Goal: Ask a question

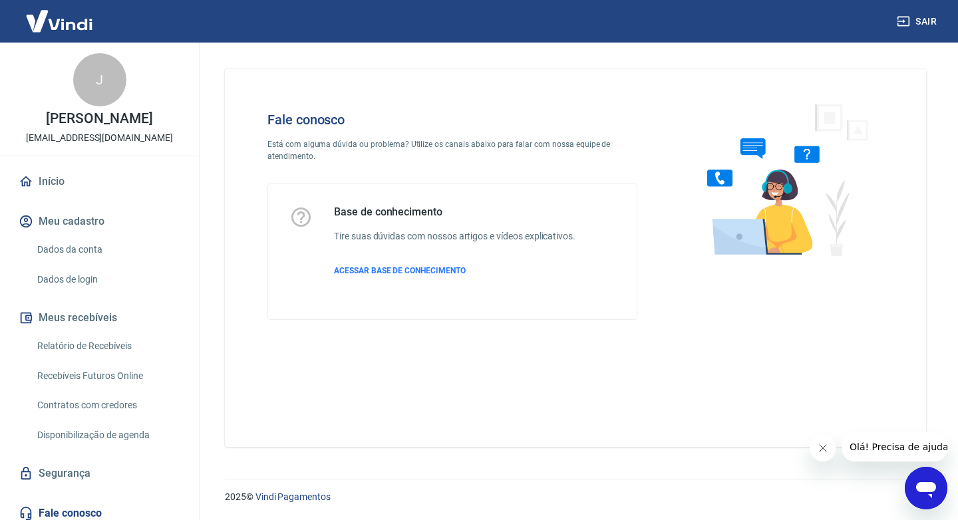
click at [922, 471] on div "Abrir janela de mensagens" at bounding box center [926, 488] width 40 height 40
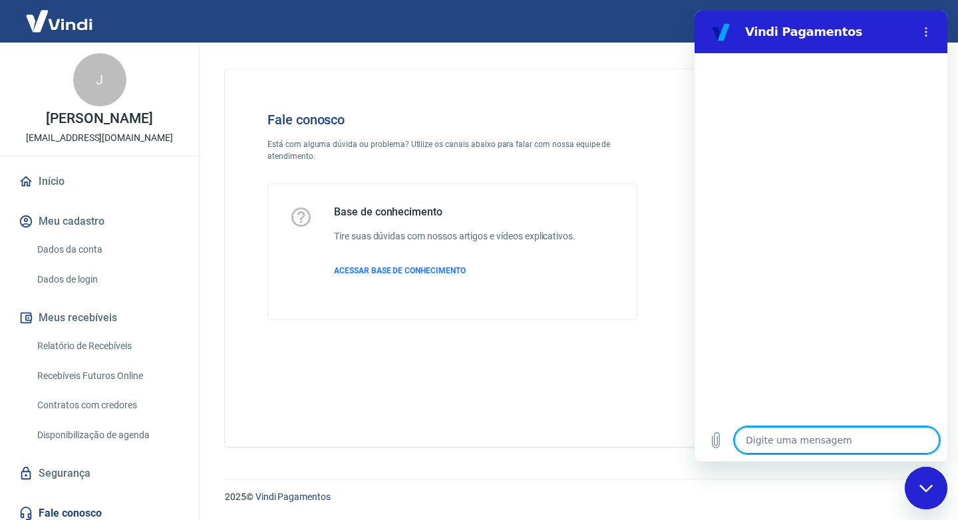
click at [792, 436] on textarea at bounding box center [836, 440] width 205 height 27
type textarea "b"
type textarea "x"
type textarea "bB"
type textarea "x"
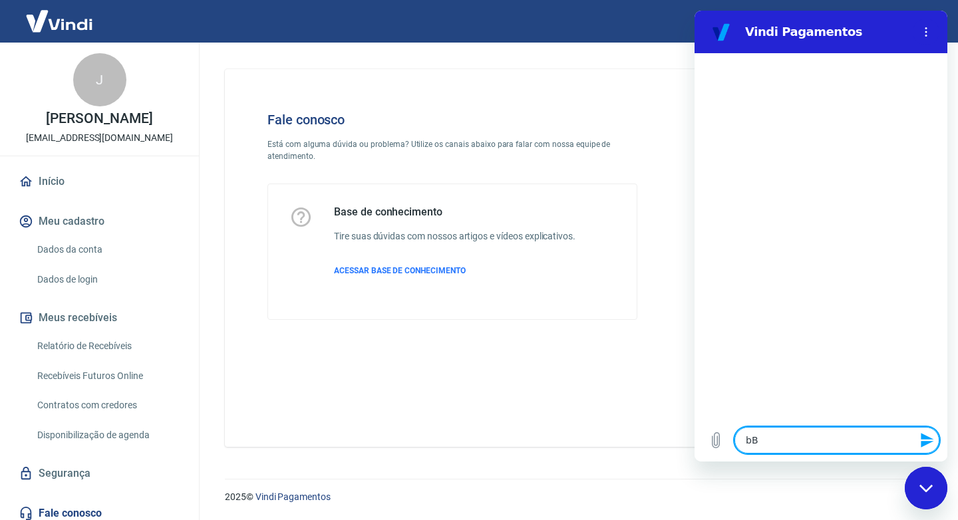
type textarea "bBo"
type textarea "x"
type textarea "bBom"
type textarea "x"
type textarea "bBom"
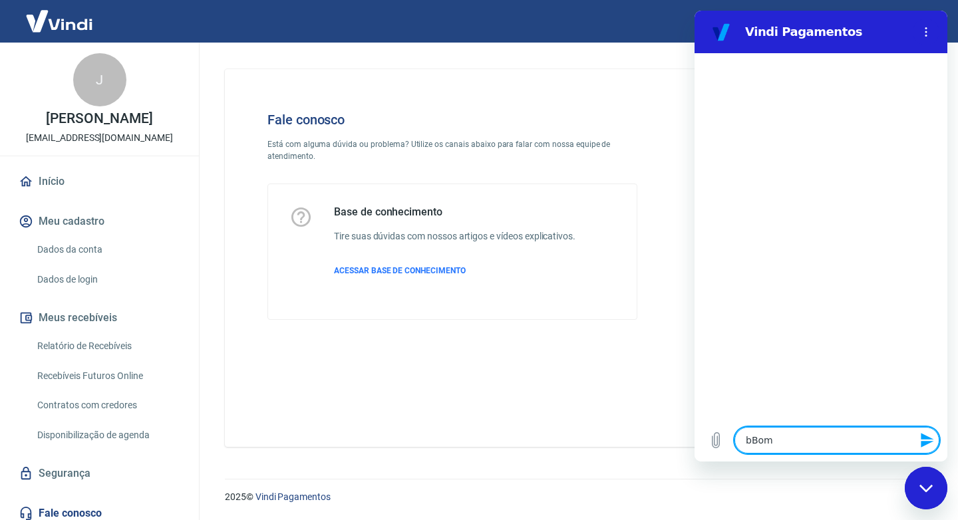
type textarea "x"
type textarea "bBom d"
type textarea "x"
type textarea "bBom do"
type textarea "x"
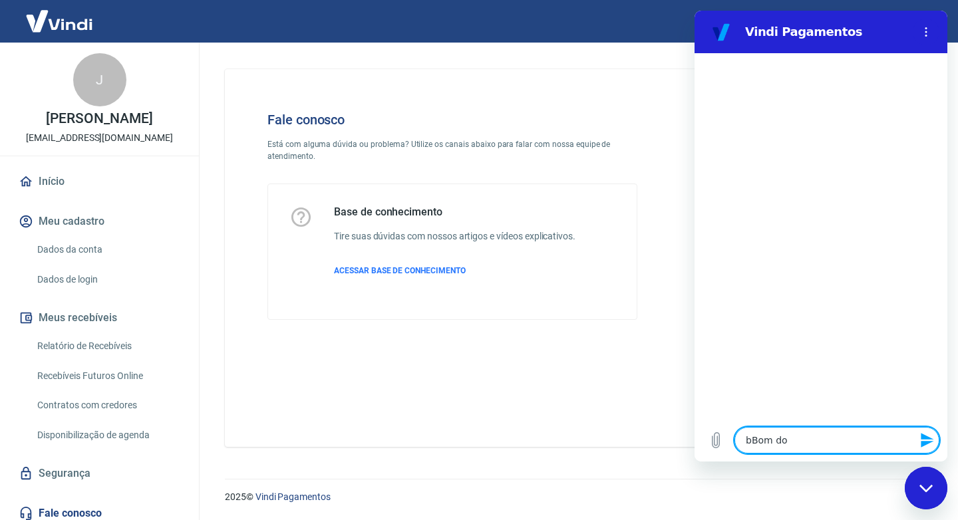
type textarea "bBom d"
type textarea "x"
type textarea "bBom"
type textarea "x"
type textarea "bBom"
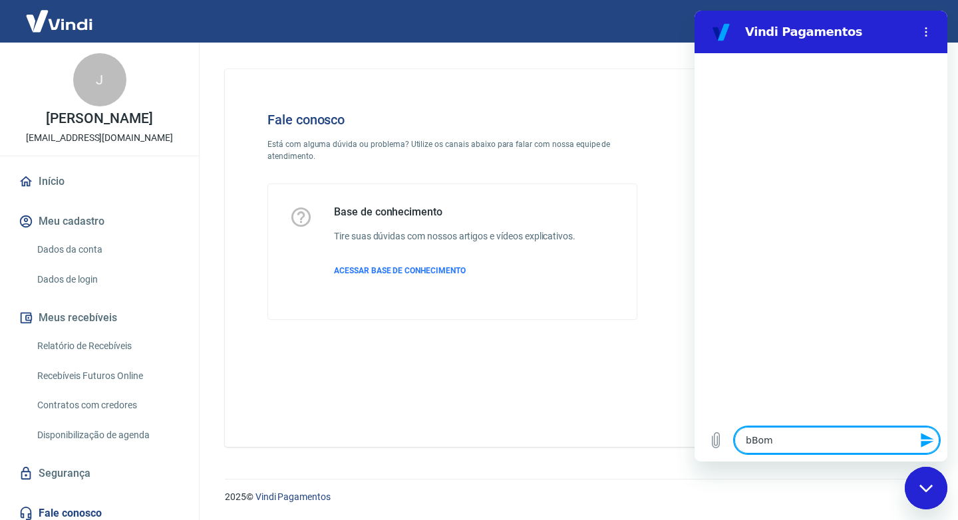
type textarea "x"
type textarea "bBo"
type textarea "x"
type textarea "bB"
type textarea "x"
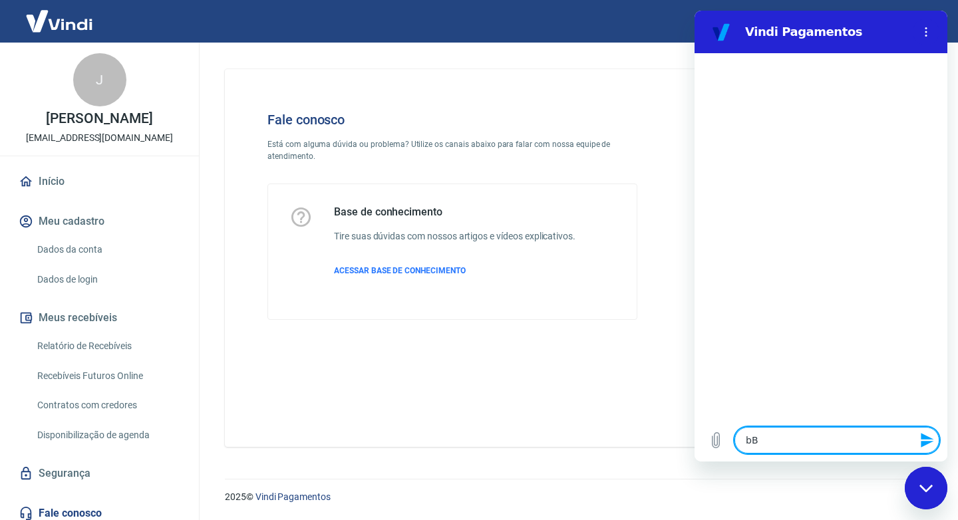
type textarea "b"
type textarea "x"
type textarea "B"
type textarea "x"
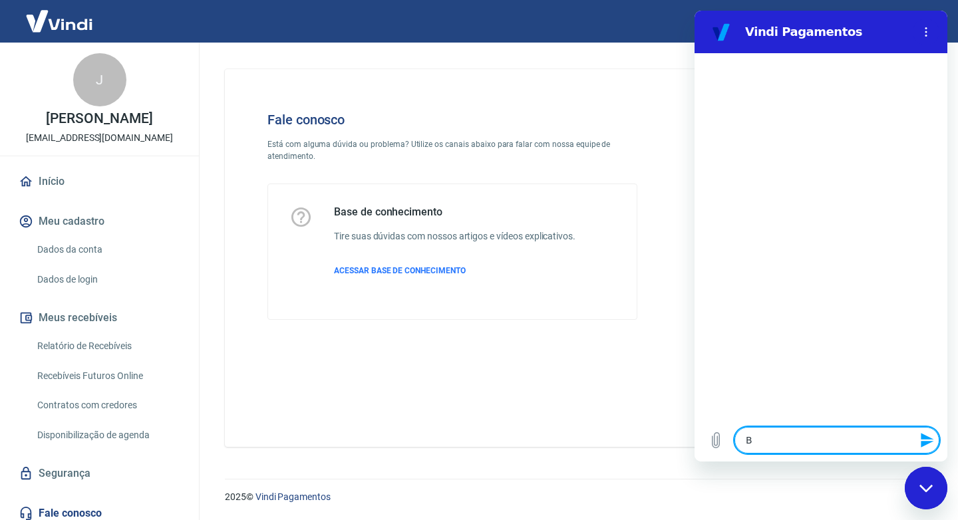
type textarea "Bo"
type textarea "x"
type textarea "Bom"
type textarea "x"
type textarea "Bom"
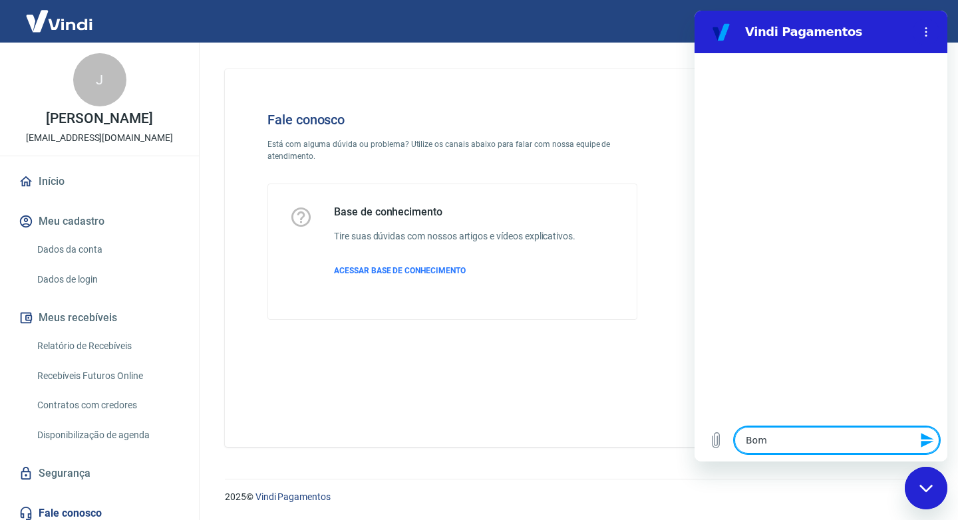
type textarea "x"
type textarea "Bom d"
type textarea "x"
type textarea "Bom di"
type textarea "x"
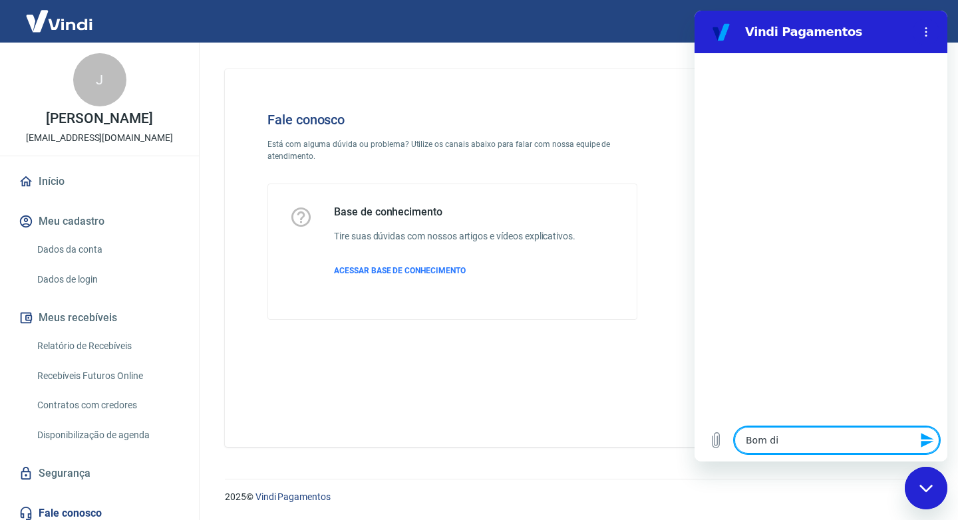
type textarea "Bom dia"
type textarea "x"
type textarea "Bom dia!"
type textarea "x"
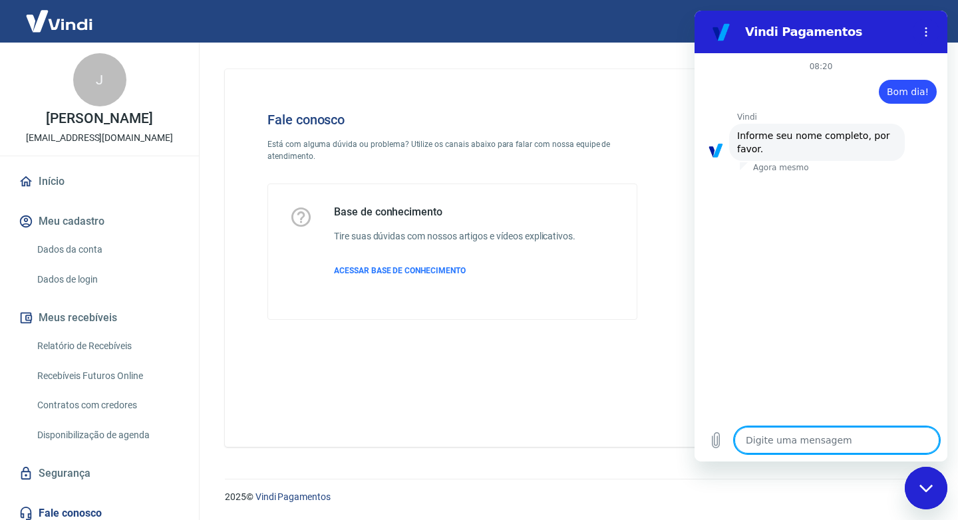
type textarea "J"
type textarea "x"
type textarea "Ju"
type textarea "x"
type textarea "[DATE]"
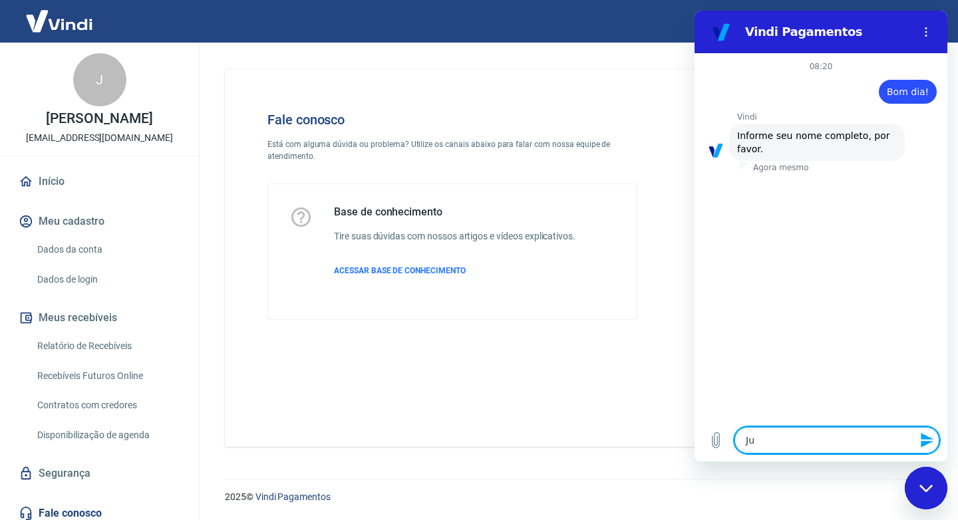
type textarea "x"
type textarea "Juli"
type textarea "x"
type textarea "[PERSON_NAME]"
type textarea "x"
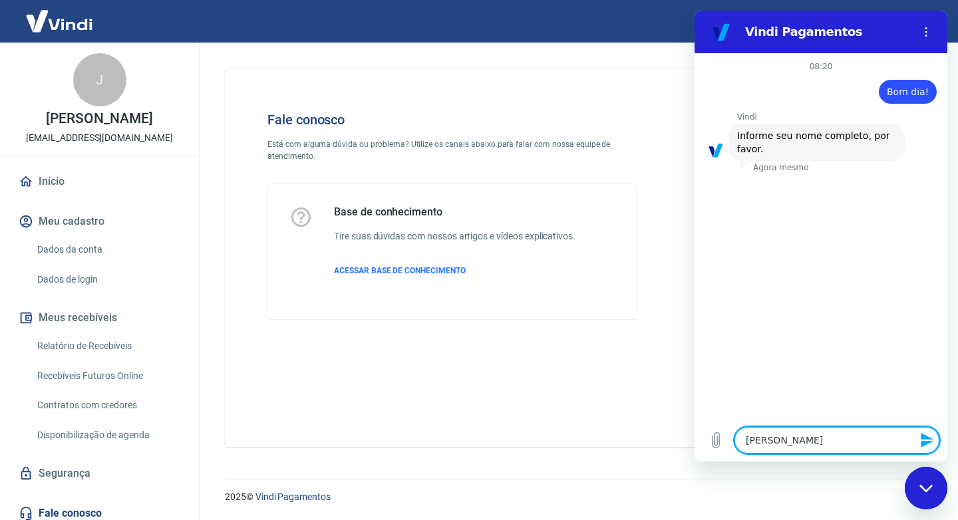
type textarea "[PERSON_NAME]"
type textarea "x"
type textarea "Juliane"
type textarea "x"
type textarea "Juliane"
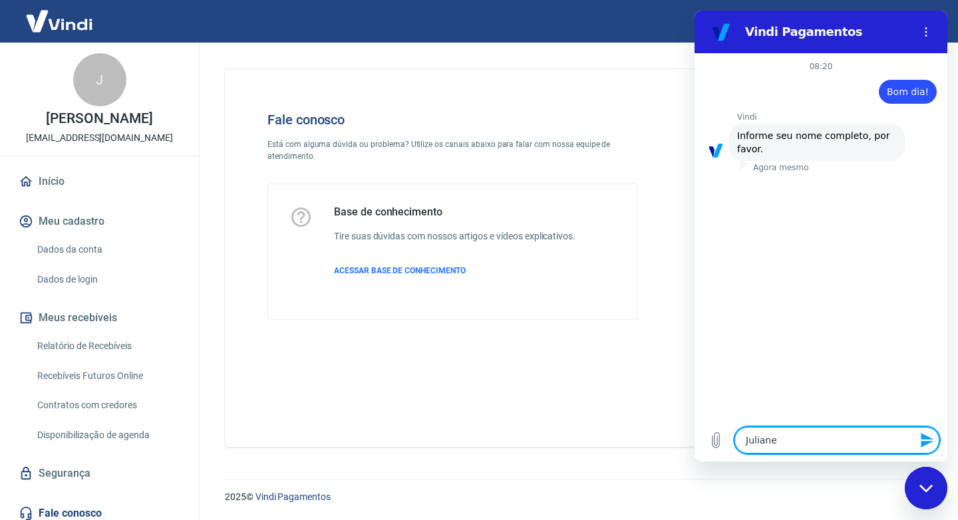
type textarea "x"
type textarea "[PERSON_NAME]"
type textarea "x"
type textarea "[PERSON_NAME]"
type textarea "x"
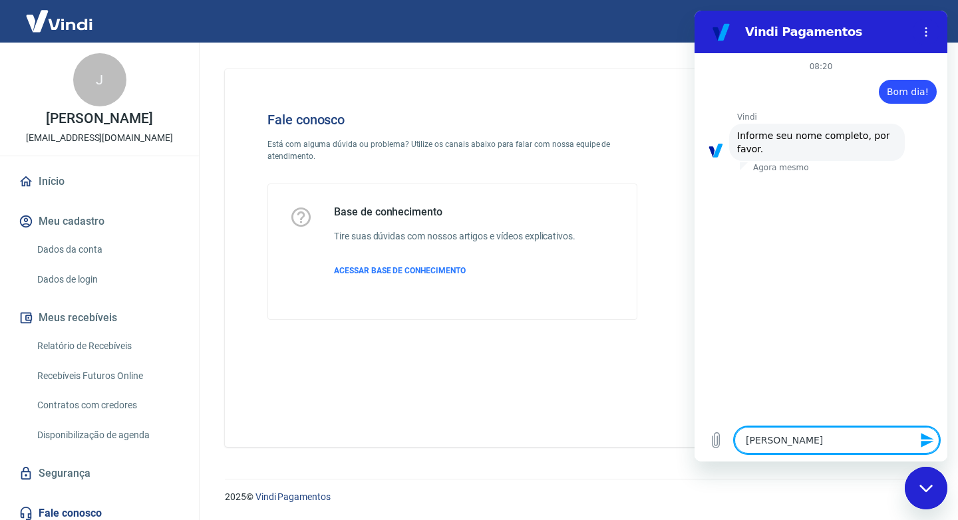
type textarea "[PERSON_NAME]"
type textarea "x"
type textarea "Juliane Sant"
type textarea "x"
type textarea "[PERSON_NAME]"
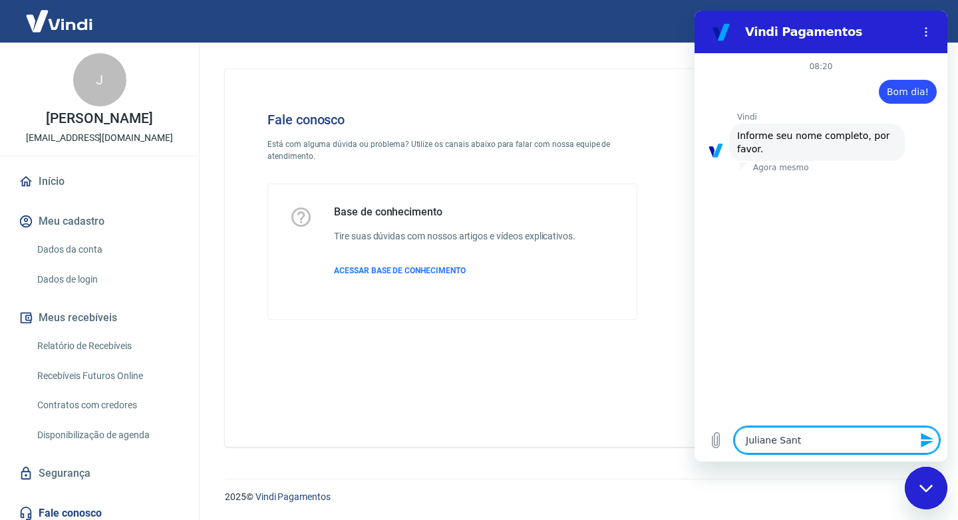
type textarea "x"
type textarea "[PERSON_NAME]"
type textarea "x"
type textarea "[PERSON_NAME]"
type textarea "x"
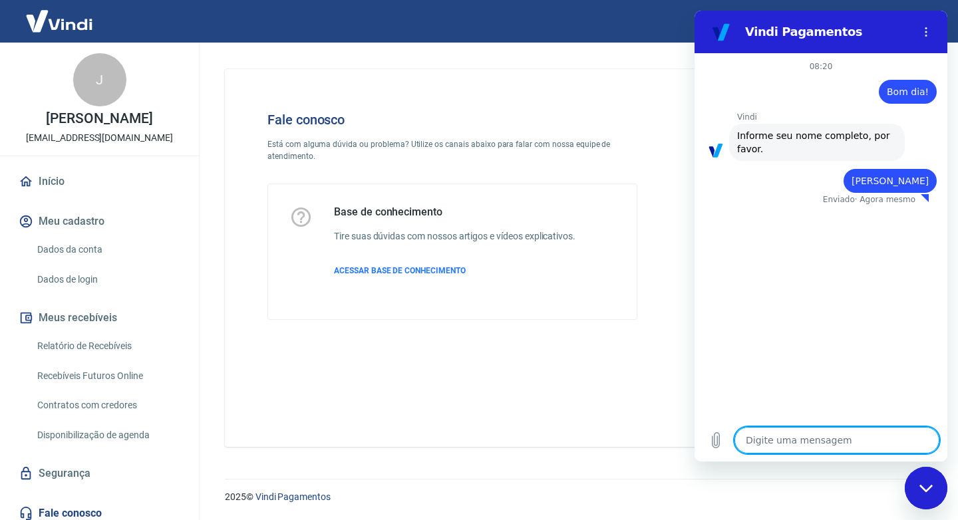
type textarea "x"
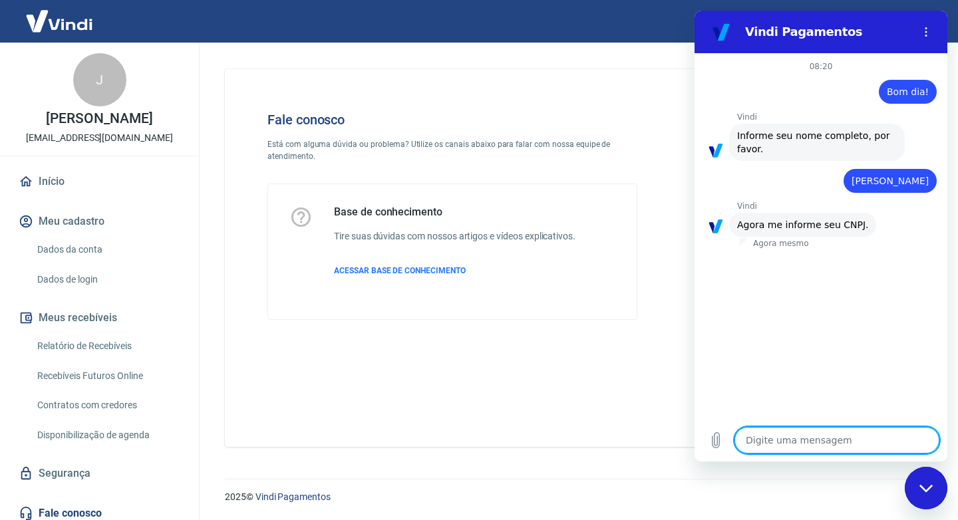
click at [766, 444] on textarea at bounding box center [836, 440] width 205 height 27
type textarea "2"
type textarea "x"
type textarea "23"
type textarea "x"
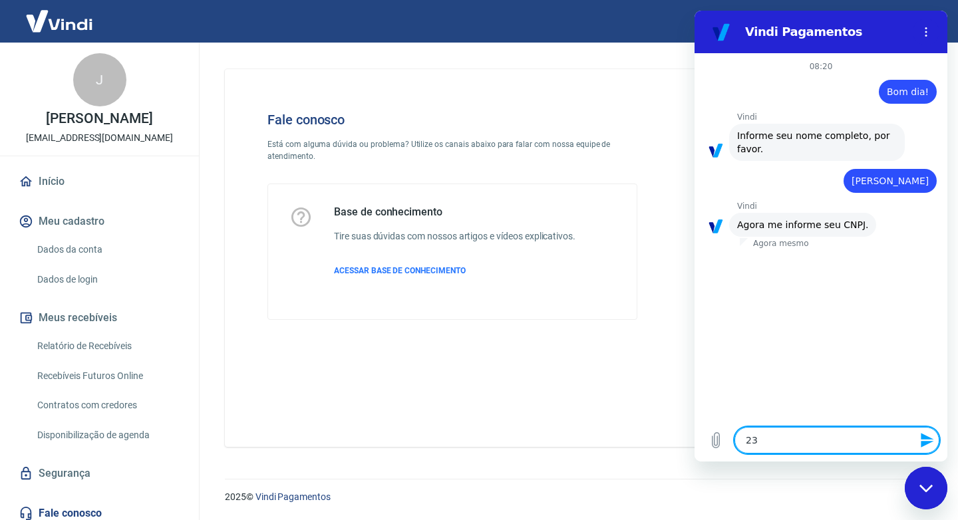
type textarea "23."
type textarea "x"
type textarea "23.0"
type textarea "x"
type textarea "23.00"
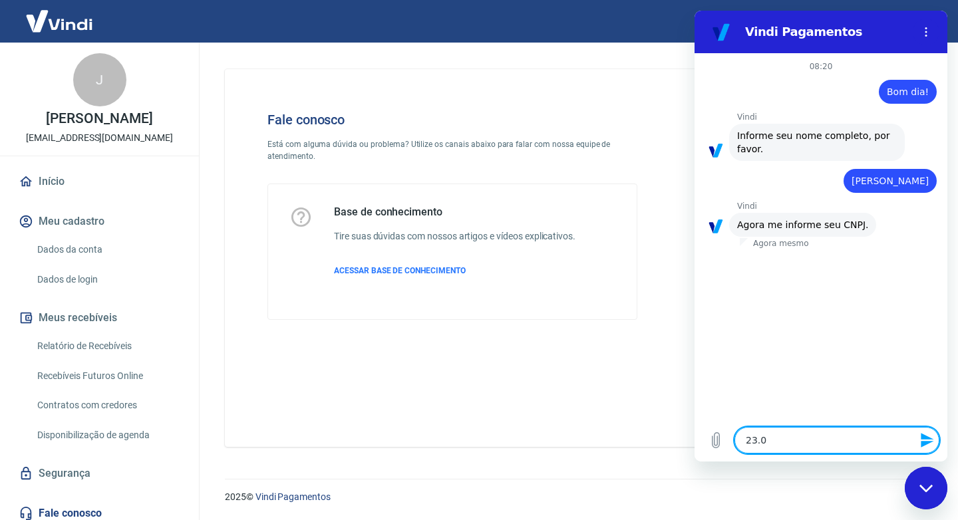
type textarea "x"
type textarea "23.009"
type textarea "x"
type textarea "23.009."
type textarea "x"
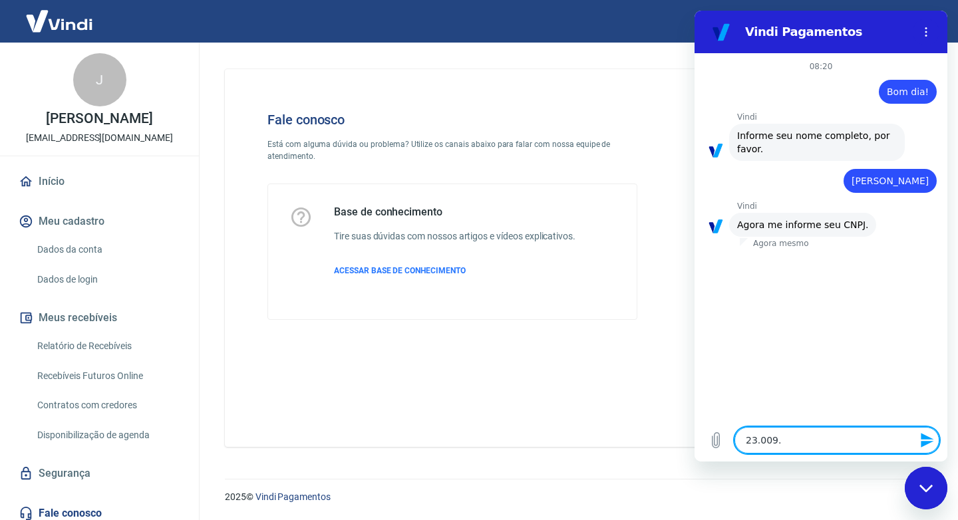
type textarea "23.009.0"
type textarea "x"
type textarea "23.009.06"
type textarea "x"
type textarea "23.009.060"
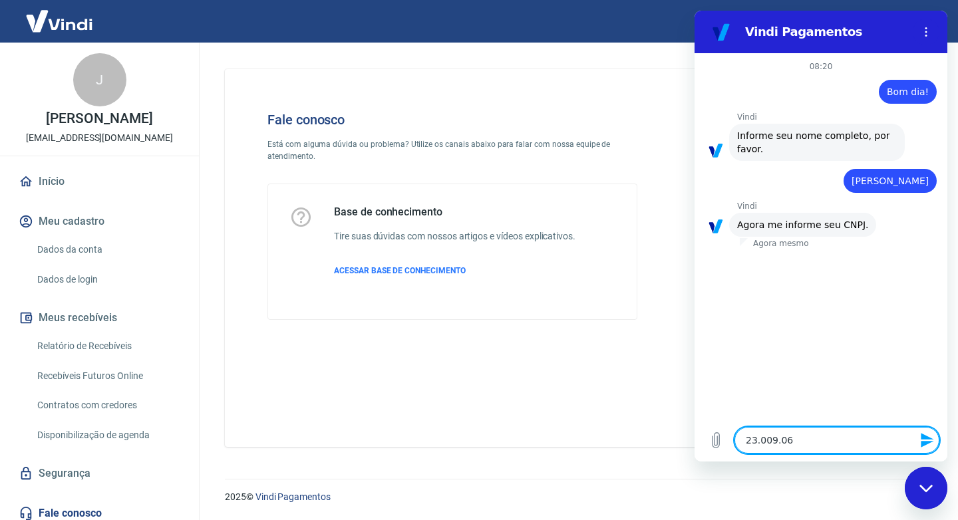
type textarea "x"
type textarea "23.009.060/"
type textarea "x"
type textarea "23.009.060/0"
type textarea "x"
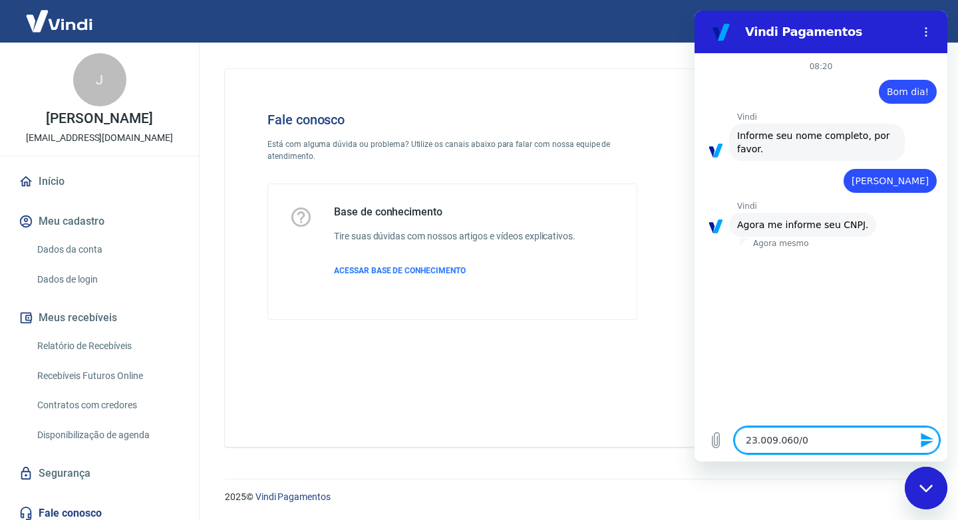
type textarea "23.009.060/00"
type textarea "x"
type textarea "23.009.060/000"
type textarea "x"
type textarea "23.009.060/0001"
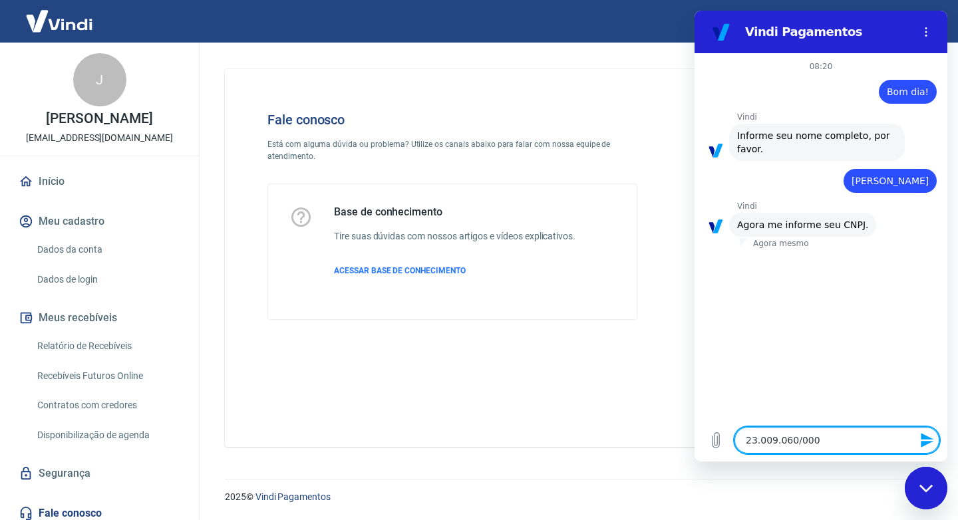
type textarea "x"
type textarea "23.009.060/0001-"
type textarea "x"
type textarea "23.009.060/0001-7"
type textarea "x"
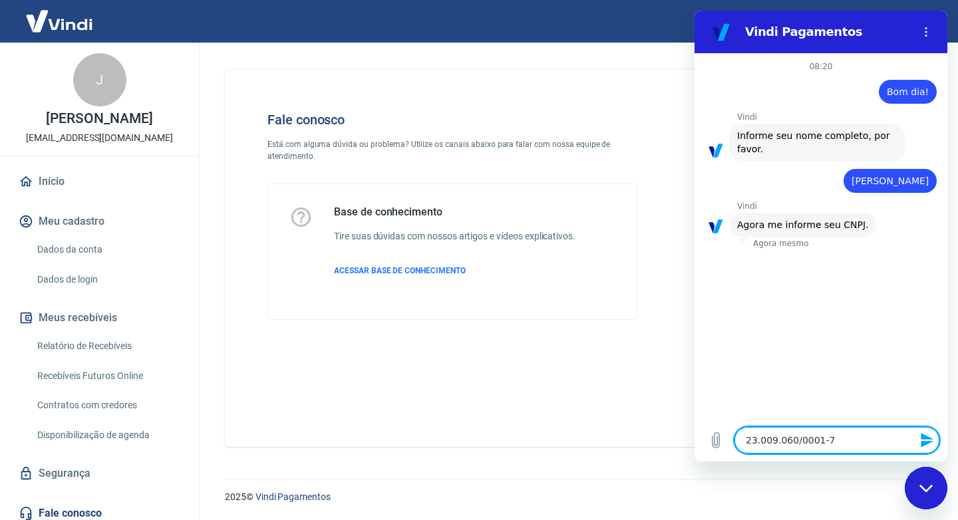
type textarea "23.009.060/0001-70"
type textarea "x"
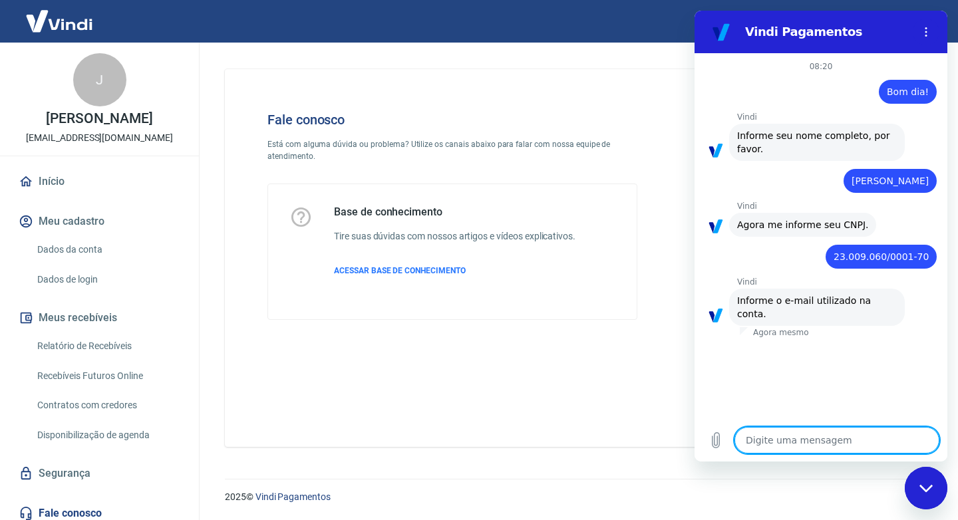
click at [760, 444] on textarea at bounding box center [836, 440] width 205 height 27
type textarea "a"
type textarea "x"
type textarea "al"
type textarea "x"
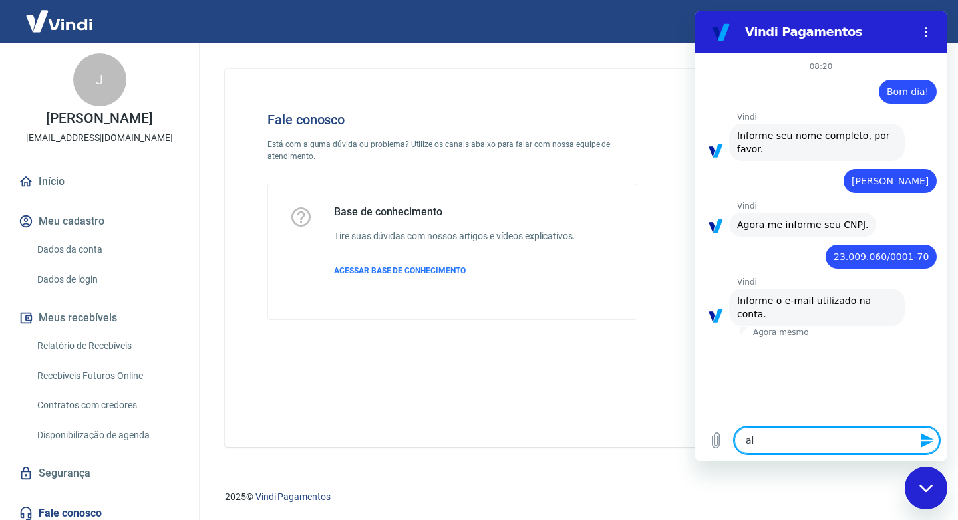
type textarea "alt"
type textarea "x"
type textarea "alte"
type textarea "x"
type textarea "altec"
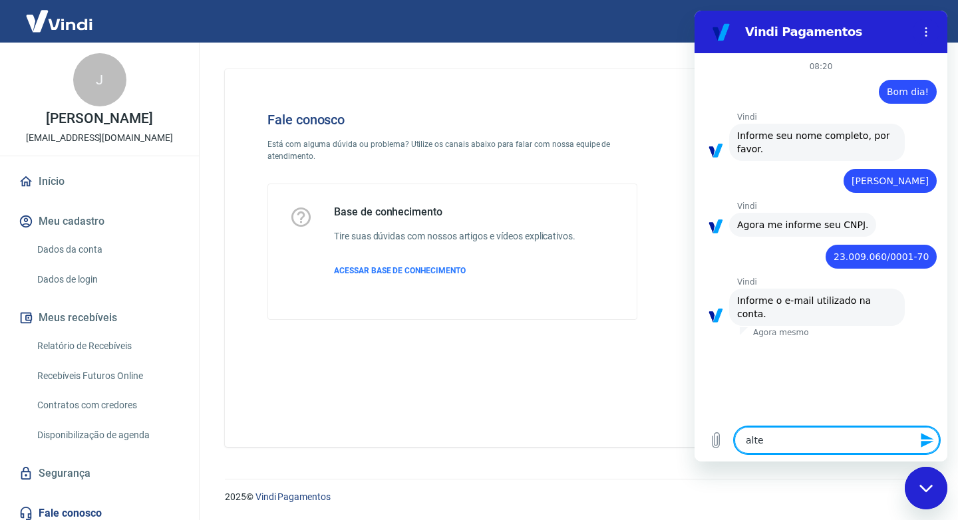
type textarea "x"
type textarea "altech"
type textarea "x"
type textarea "altechs"
type textarea "x"
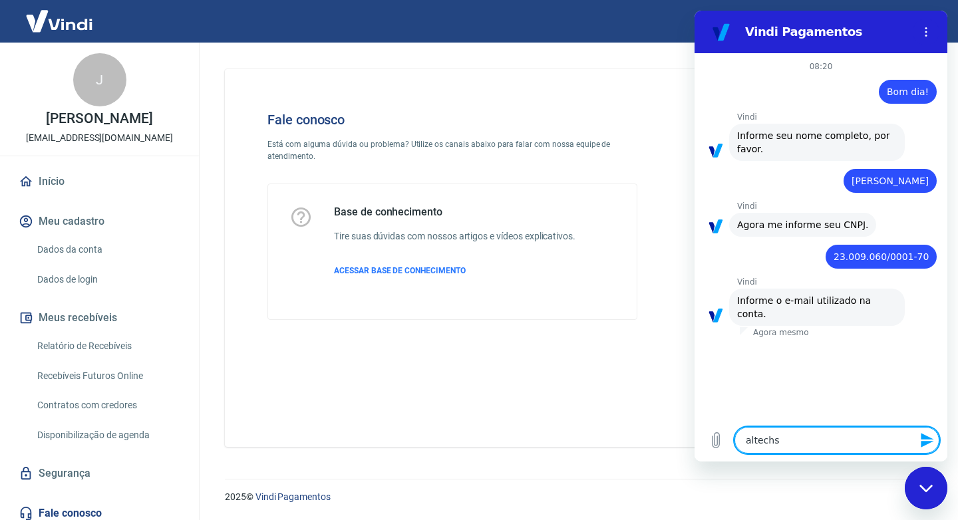
type textarea "altechse"
type textarea "x"
type textarea "altechser"
type textarea "x"
type textarea "altechserv"
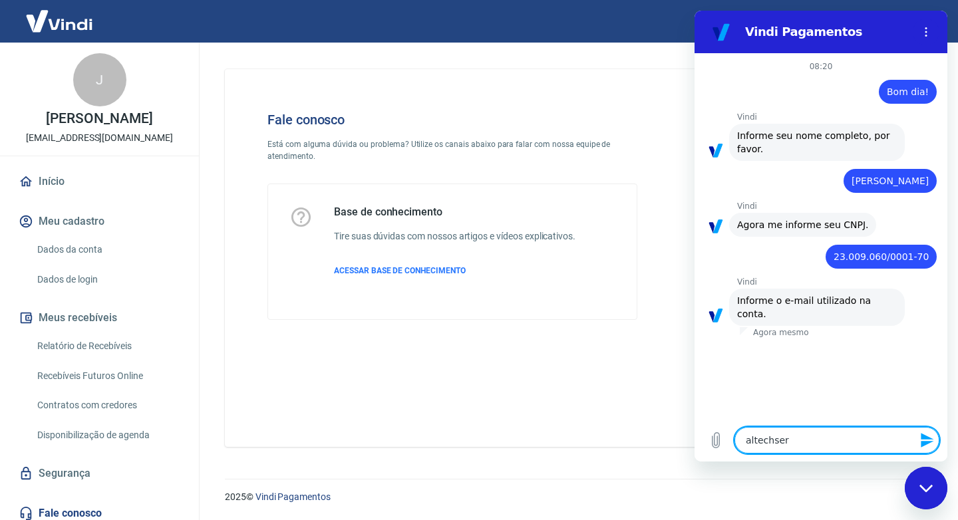
type textarea "x"
type textarea "altechservi"
type textarea "x"
type textarea "altechservic"
type textarea "x"
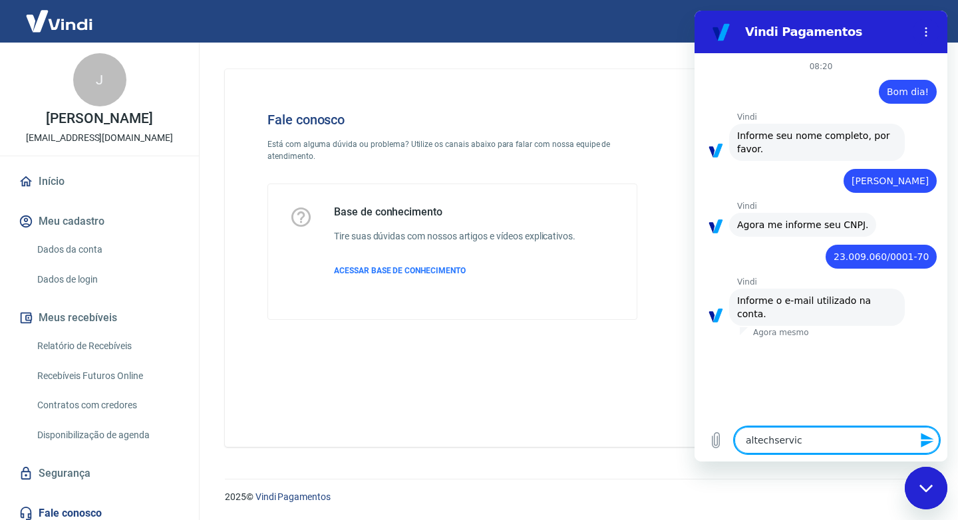
type textarea "altechservico"
type textarea "x"
type textarea "altechservicos"
type textarea "x"
type textarea "altechservicos@"
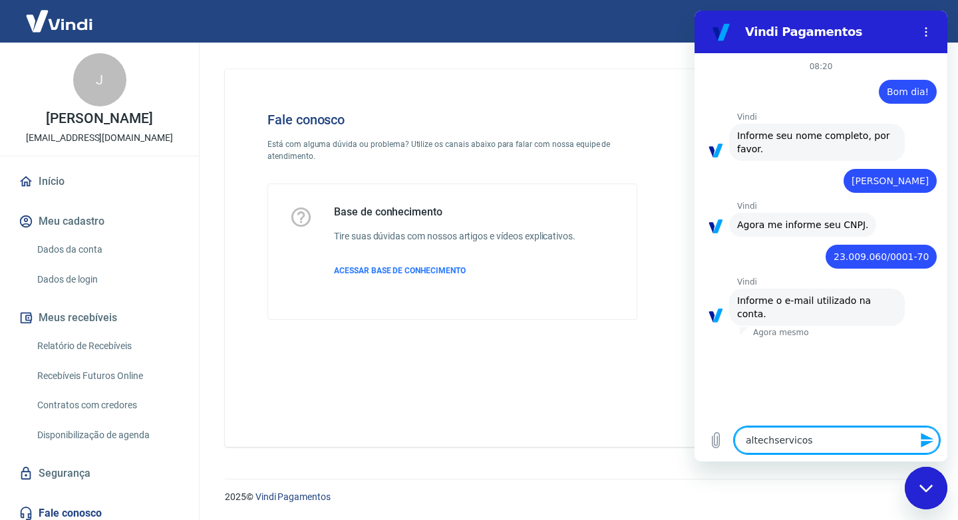
type textarea "x"
type textarea "altechservicos@g"
type textarea "x"
type textarea "altechservicos@gm"
type textarea "x"
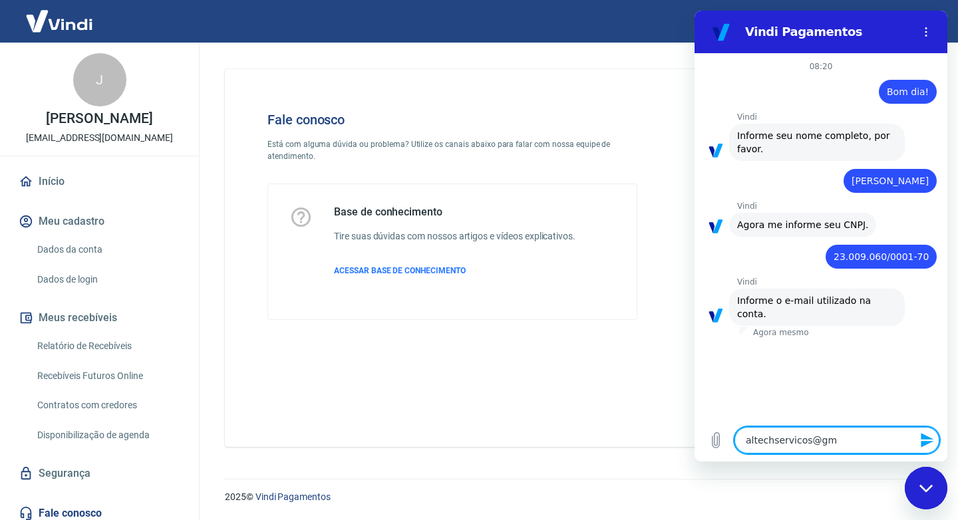
type textarea "altechservicos@gma"
type textarea "x"
type textarea "altechservicos@gmai"
type textarea "x"
type textarea "[EMAIL_ADDRESS]"
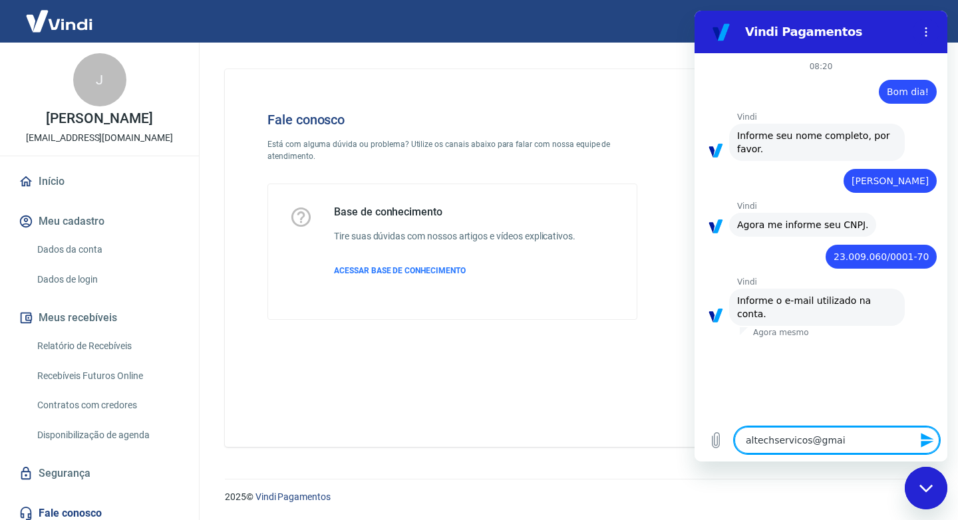
type textarea "x"
type textarea "[EMAIL_ADDRESS]."
type textarea "x"
type textarea "altechservicos@gmail.c"
type textarea "x"
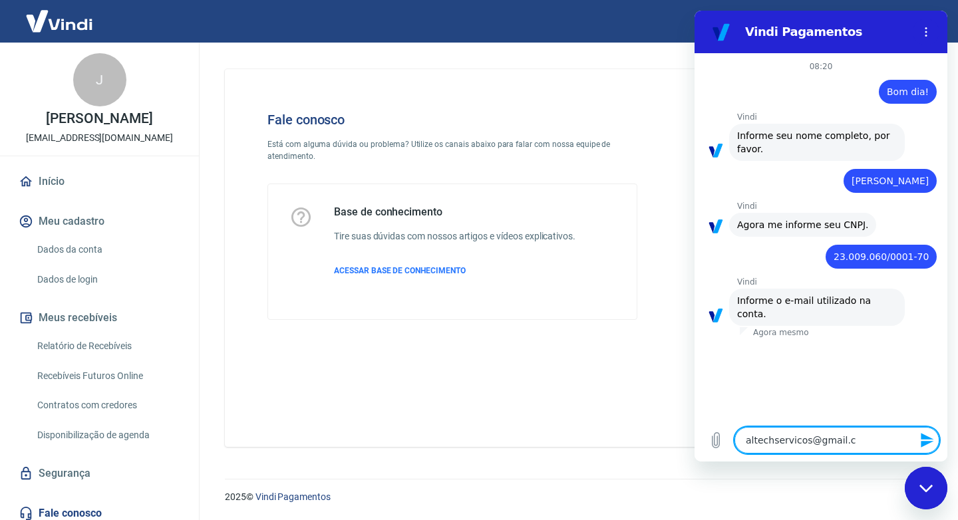
type textarea "[EMAIL_ADDRESS][DOMAIN_NAME]"
type textarea "x"
type textarea "[EMAIL_ADDRESS][DOMAIN_NAME]"
type textarea "x"
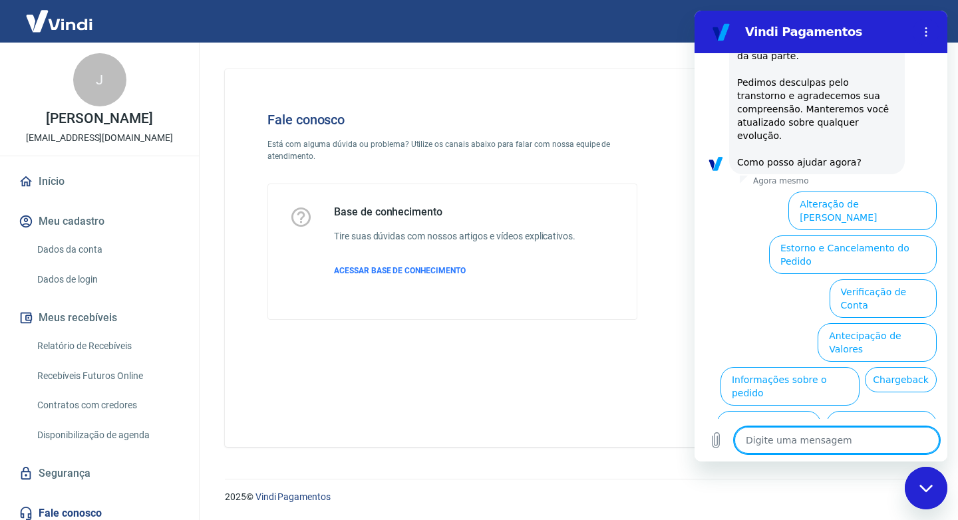
scroll to position [593, 0]
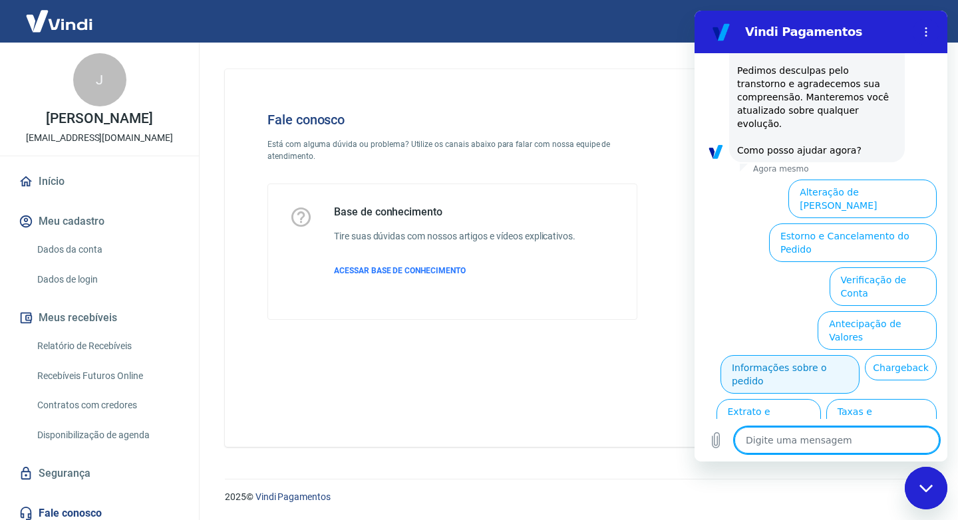
click at [859, 355] on button "Informações sobre o pedido" at bounding box center [789, 374] width 139 height 39
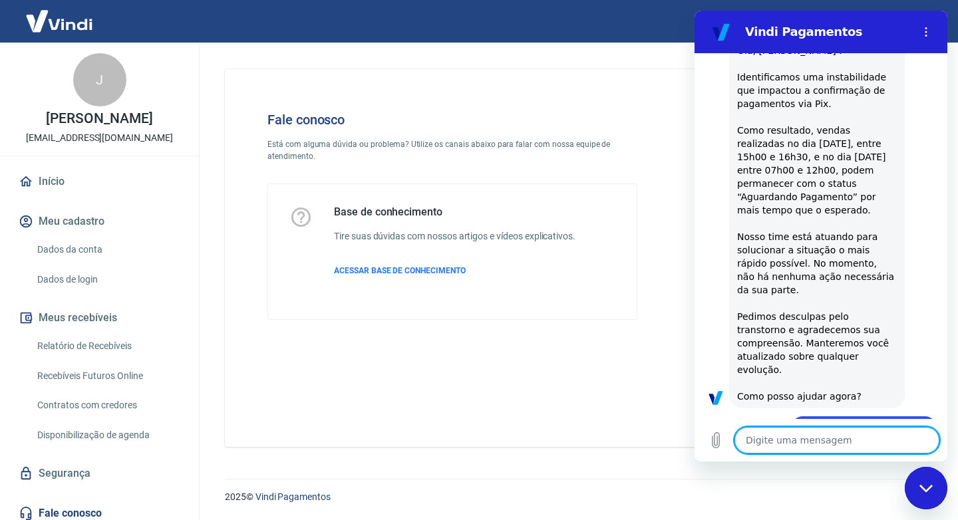
click at [875, 287] on div "Vindi diz: [PERSON_NAME], [PERSON_NAME] . Identificamos uma instabilidade que i…" at bounding box center [817, 224] width 176 height 370
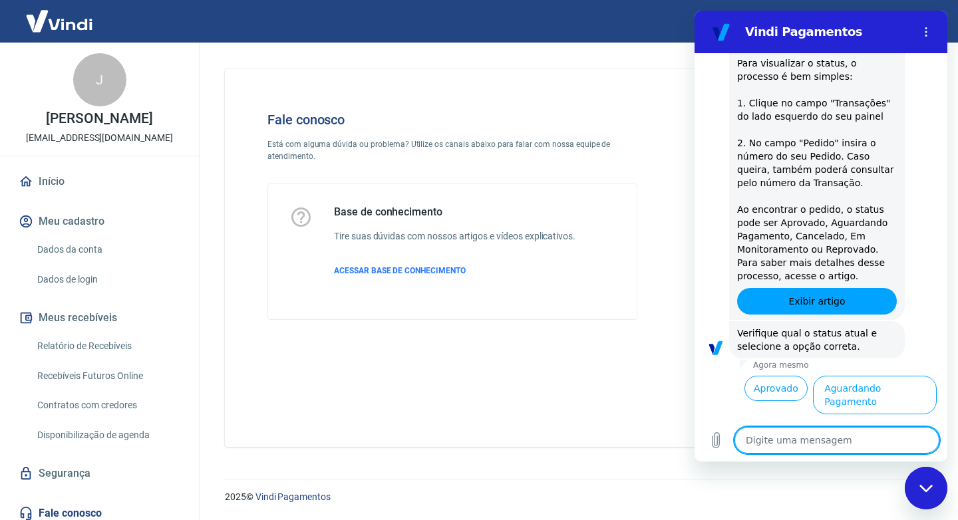
scroll to position [822, 0]
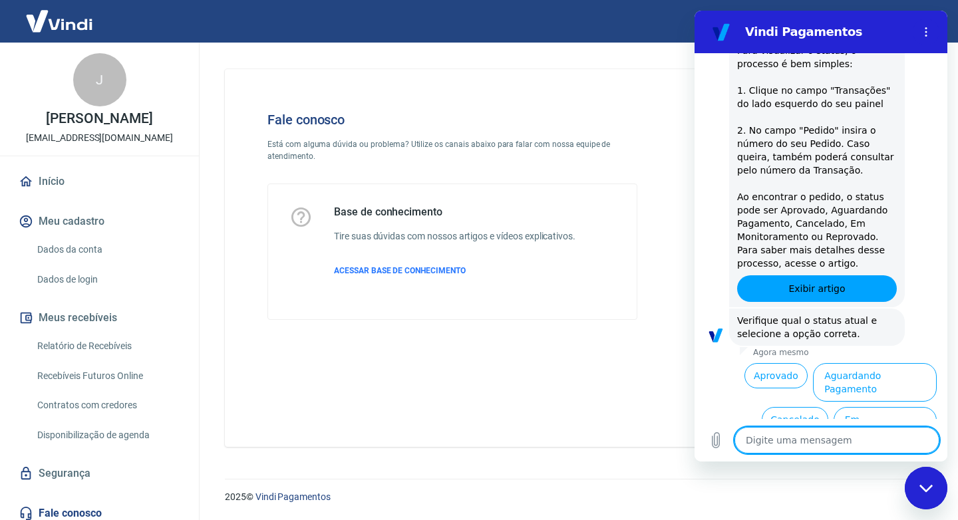
click at [838, 407] on button "Em Monitoramento" at bounding box center [885, 426] width 103 height 39
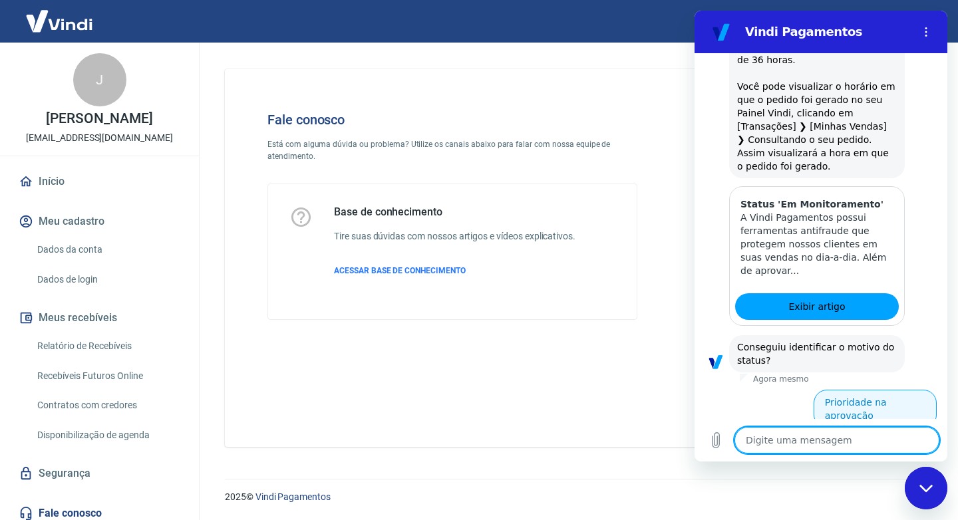
scroll to position [1398, 0]
click at [859, 390] on button "Prioridade na aprovação" at bounding box center [875, 409] width 123 height 39
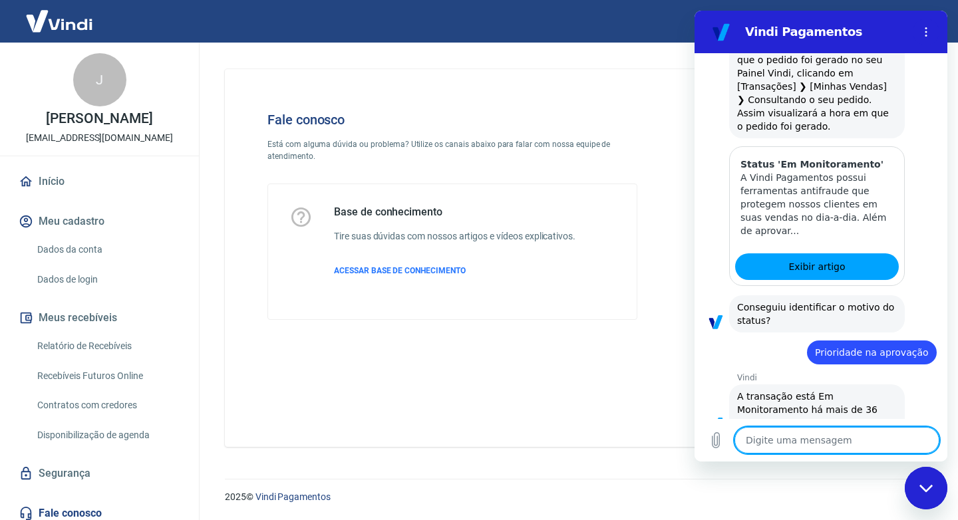
scroll to position [1439, 0]
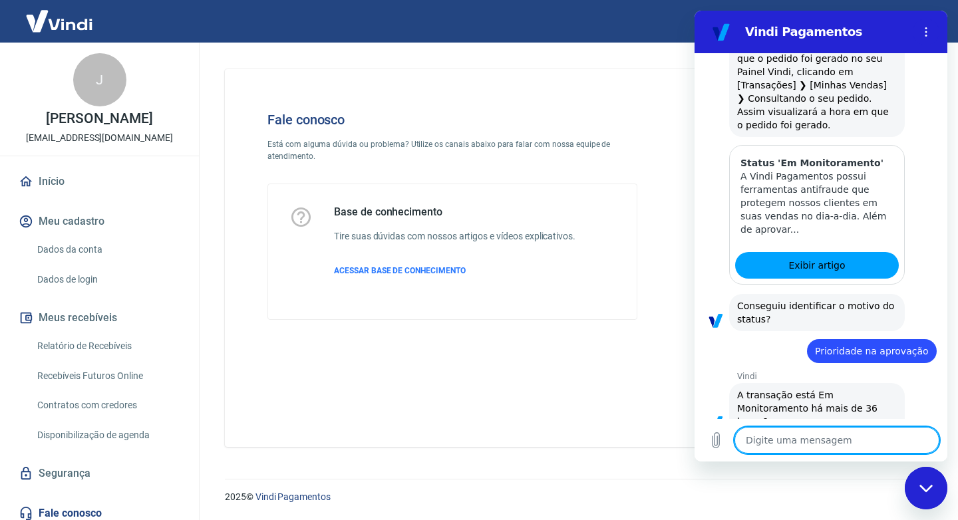
click at [861, 451] on button "Sim" at bounding box center [871, 463] width 39 height 25
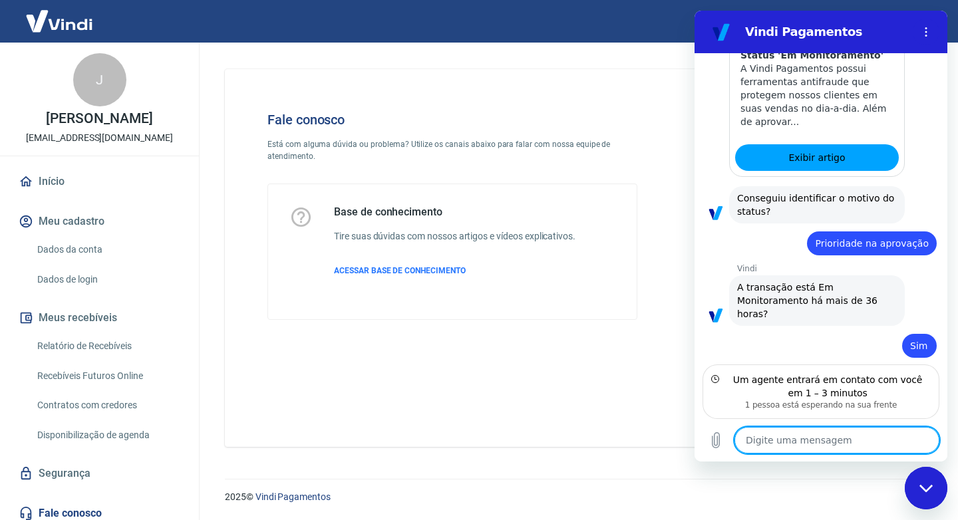
scroll to position [1533, 0]
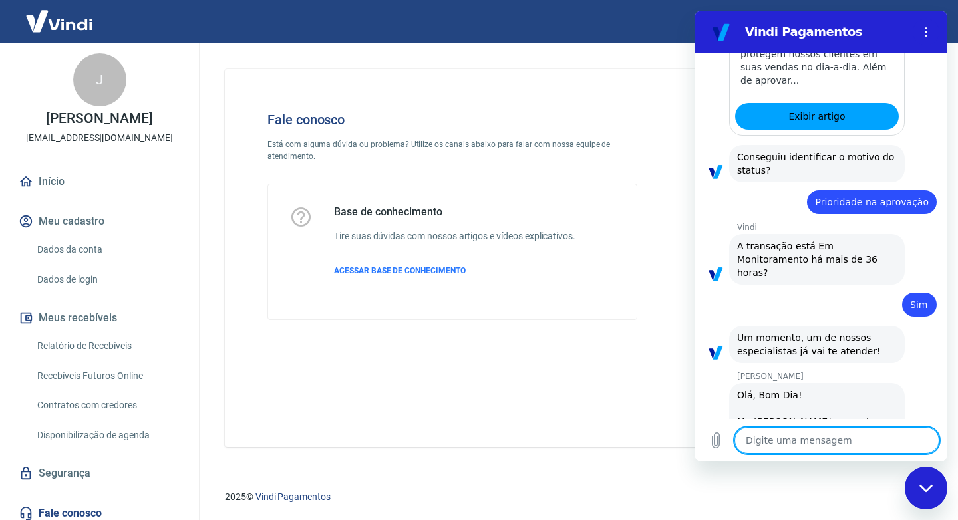
type textarea "x"
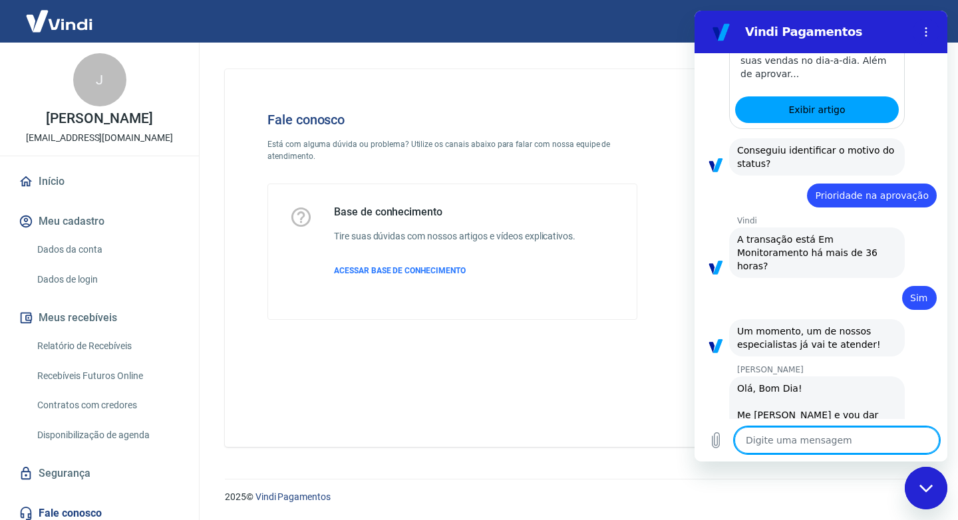
scroll to position [1597, 0]
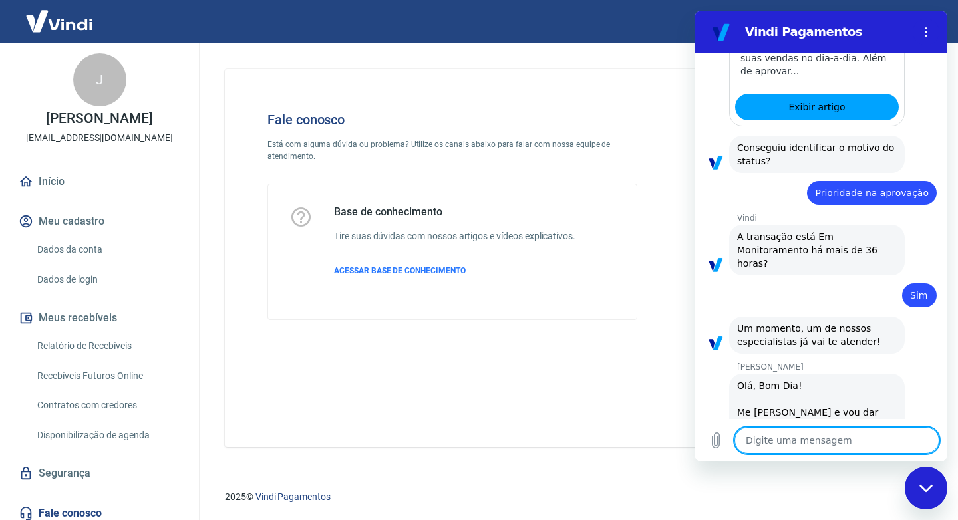
click at [801, 444] on textarea at bounding box center [836, 440] width 205 height 27
type textarea "B"
type textarea "x"
type textarea "Bo"
type textarea "x"
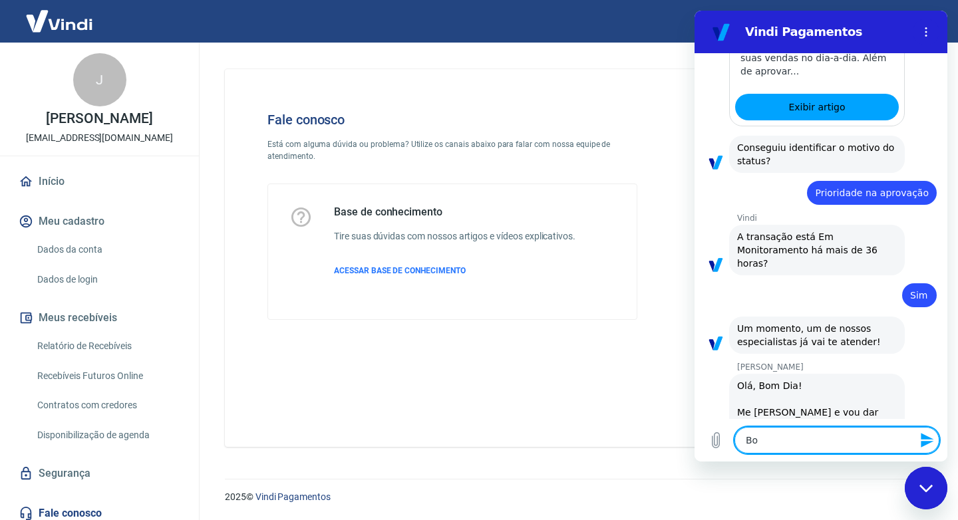
type textarea "Bom"
type textarea "x"
type textarea "Bom"
type textarea "x"
type textarea "Bom d"
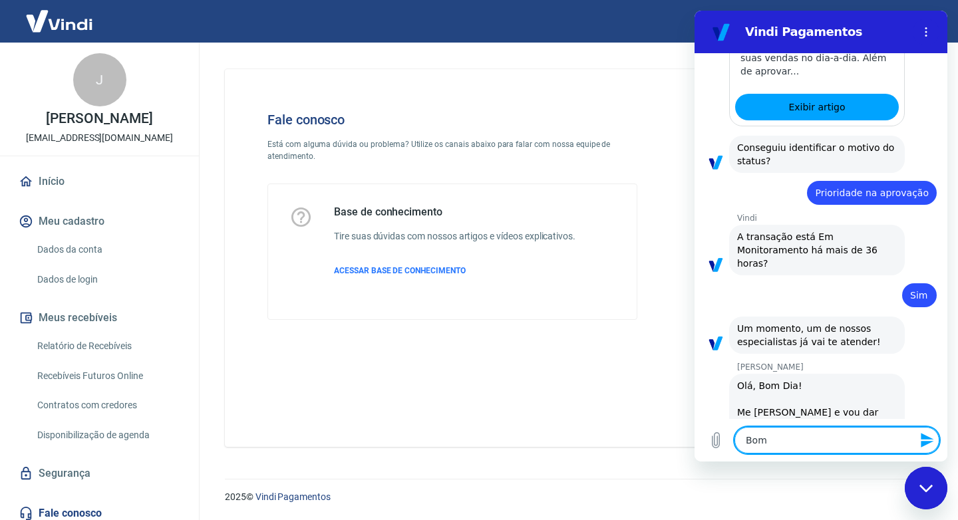
type textarea "x"
type textarea "Bom di"
type textarea "x"
type textarea "Bom dia"
type textarea "x"
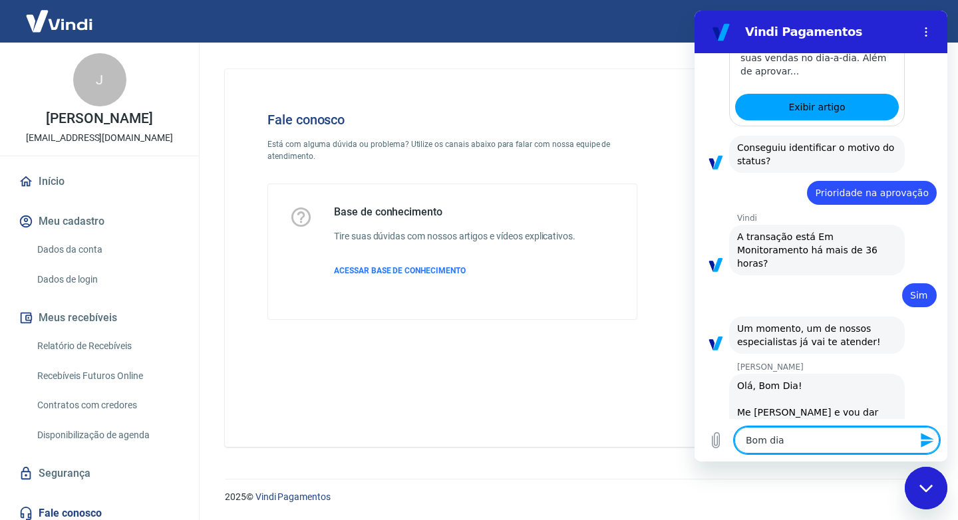
type textarea "Bom dia"
type textarea "x"
type textarea "Bom dia"
type textarea "x"
type textarea "Bom dia,"
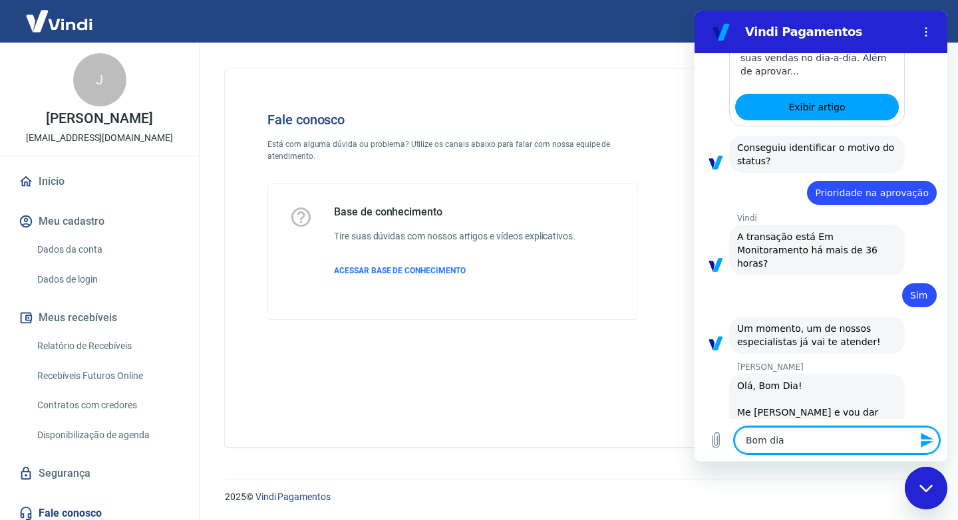
type textarea "x"
type textarea "Bom dia,"
type textarea "x"
type textarea "Bom dia,"
type textarea "x"
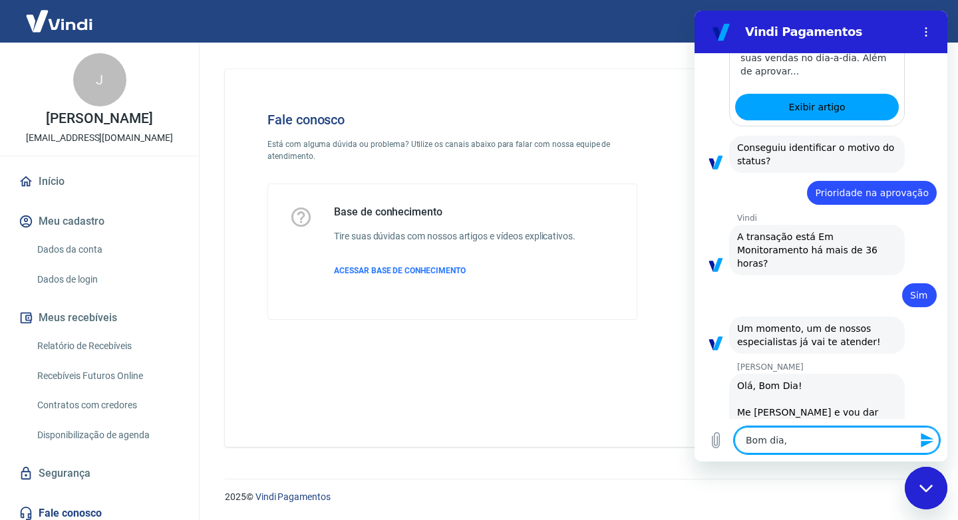
type textarea "Bom dia"
type textarea "x"
type textarea "Bom dia"
type textarea "x"
type textarea "Bom dia S"
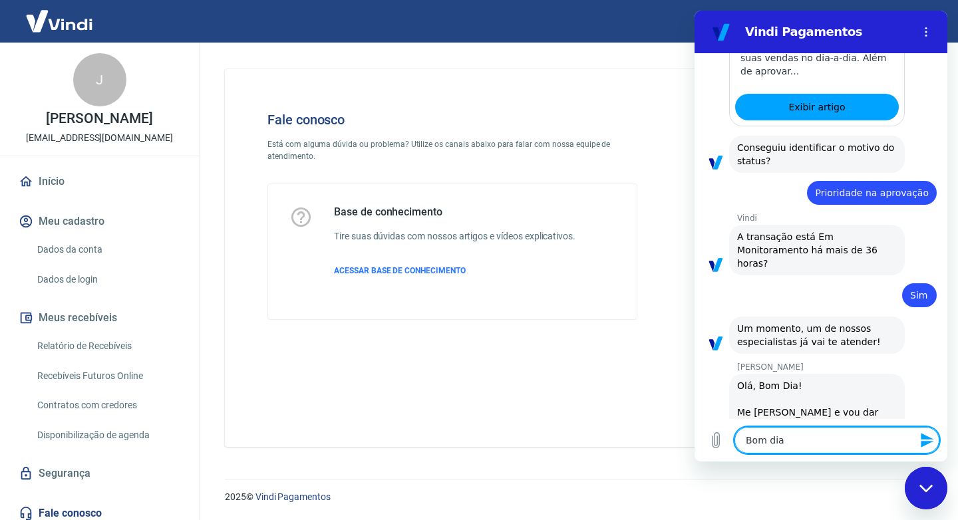
type textarea "x"
type textarea "Bom dia Si"
type textarea "x"
type textarea "Bom dia Sil"
type textarea "x"
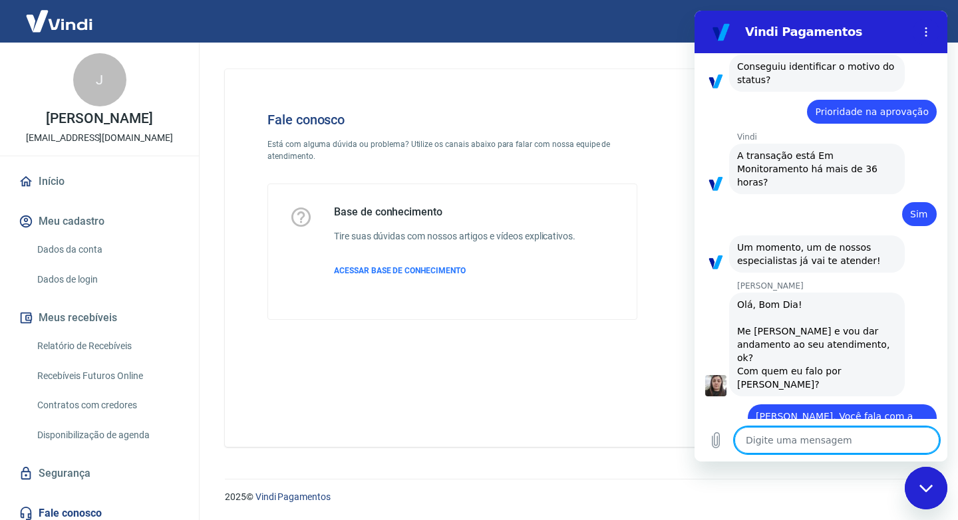
scroll to position [1681, 0]
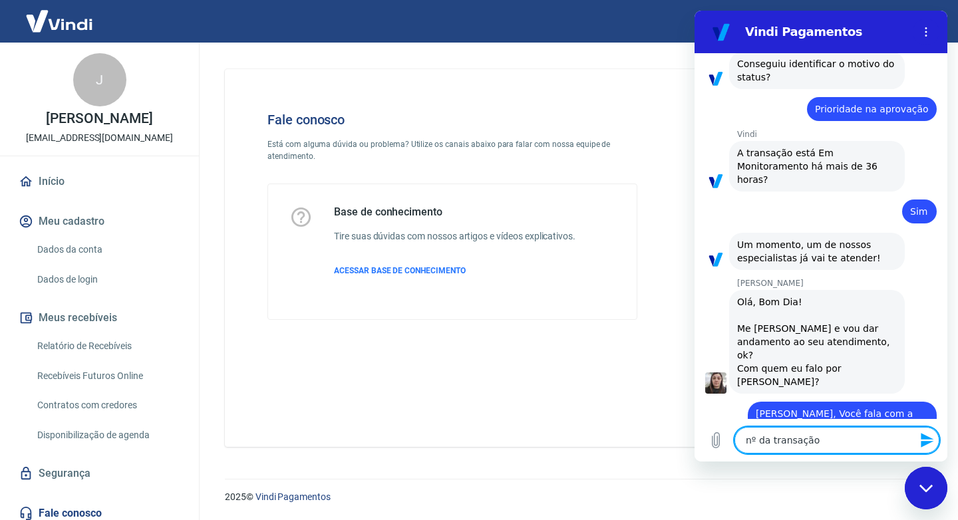
click at [858, 439] on textarea "nº da transação" at bounding box center [836, 440] width 205 height 27
paste textarea "223951437"
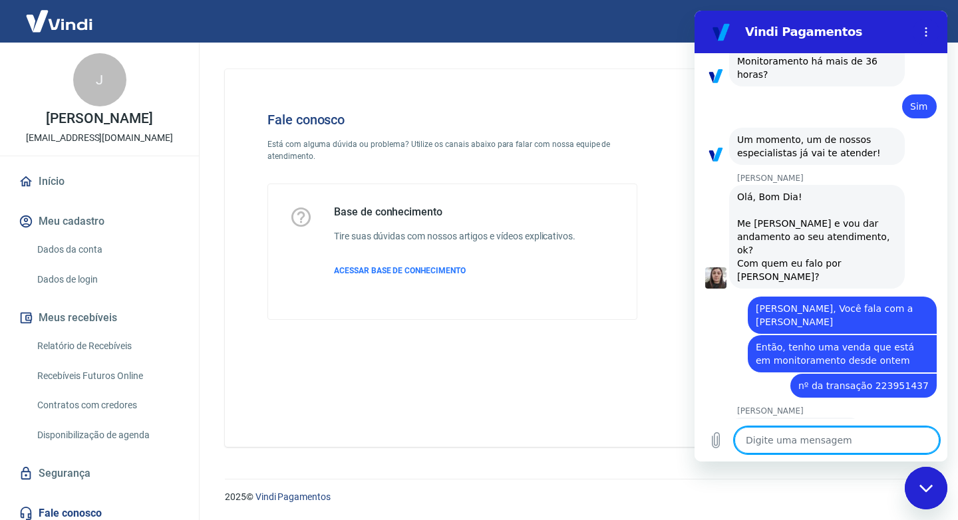
scroll to position [1789, 0]
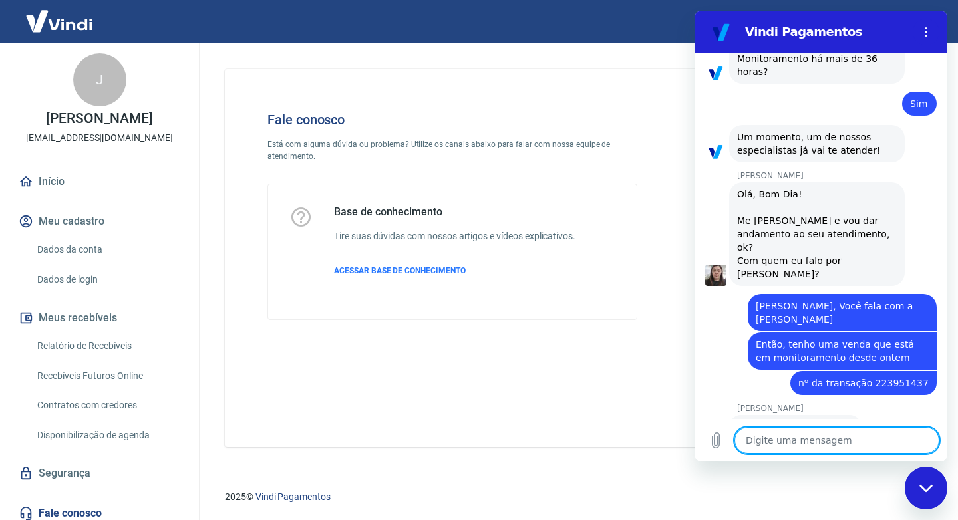
click at [858, 439] on textarea at bounding box center [836, 440] width 205 height 27
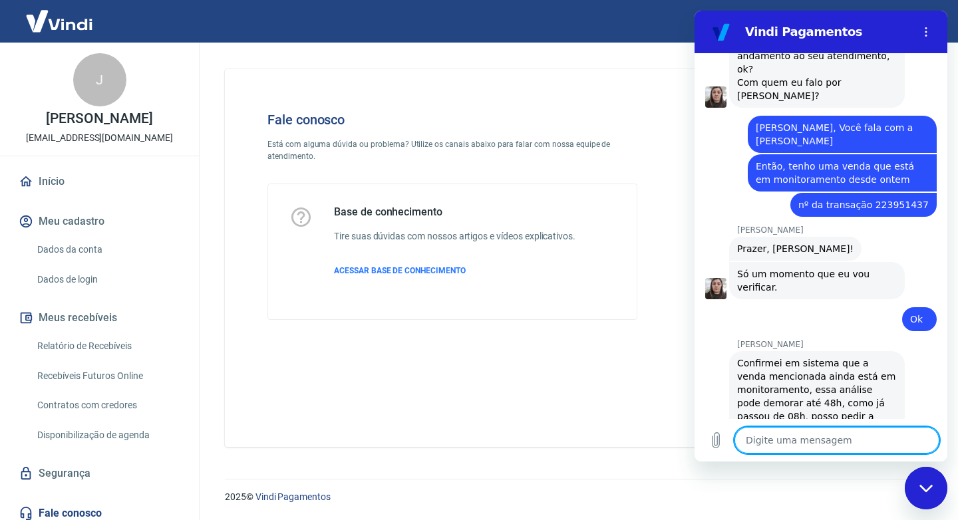
scroll to position [1970, 0]
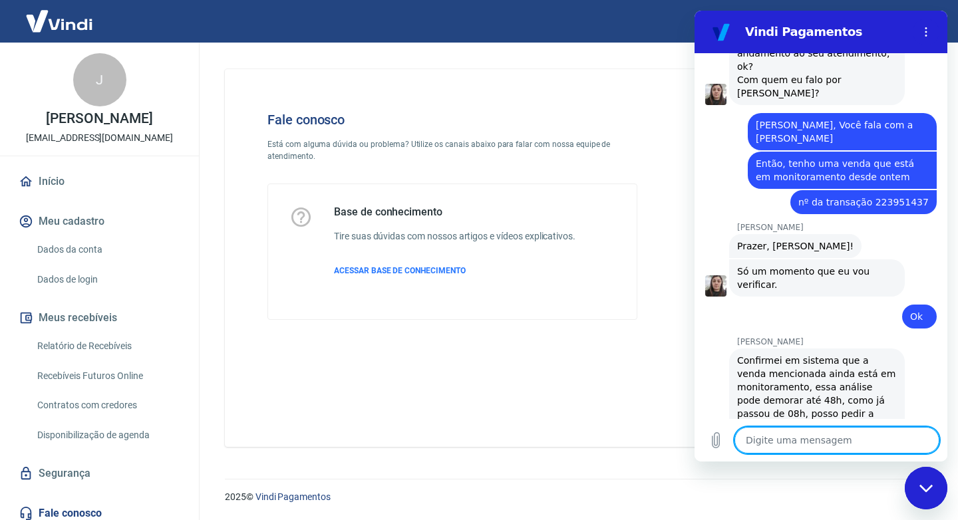
click at [810, 442] on textarea at bounding box center [836, 440] width 205 height 27
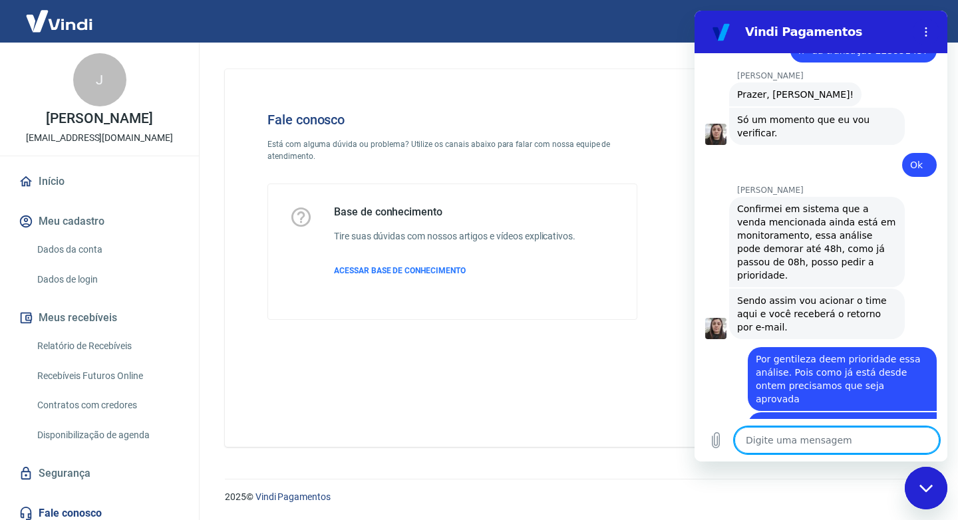
scroll to position [2124, 0]
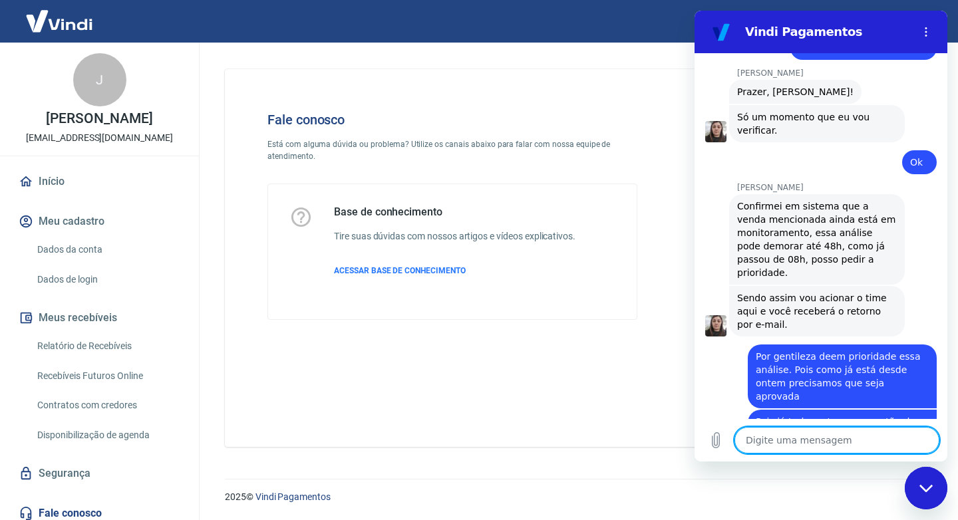
click at [780, 436] on textarea at bounding box center [836, 440] width 205 height 27
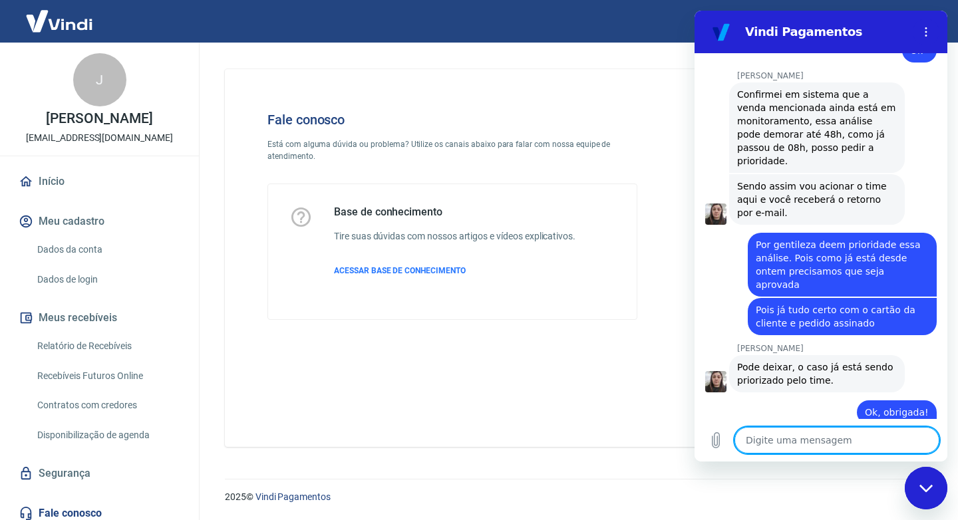
scroll to position [2239, 0]
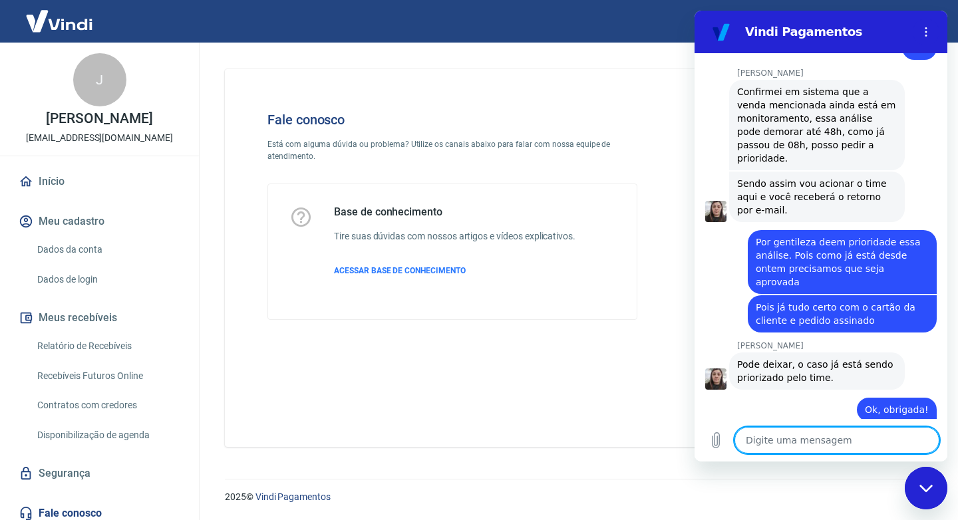
click at [769, 436] on textarea at bounding box center [836, 440] width 205 height 27
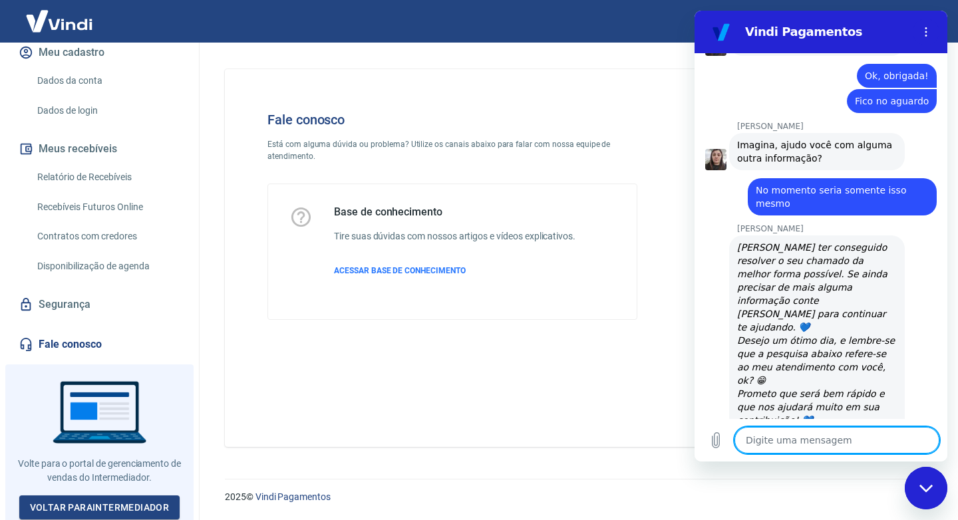
scroll to position [2607, 0]
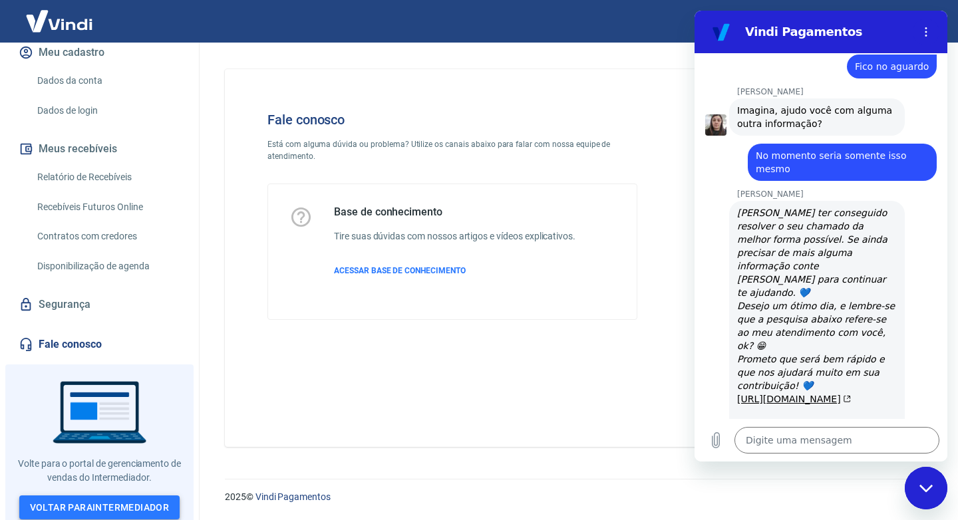
click at [59, 502] on link "Voltar para Intermediador" at bounding box center [99, 508] width 161 height 25
